Goal: Transaction & Acquisition: Purchase product/service

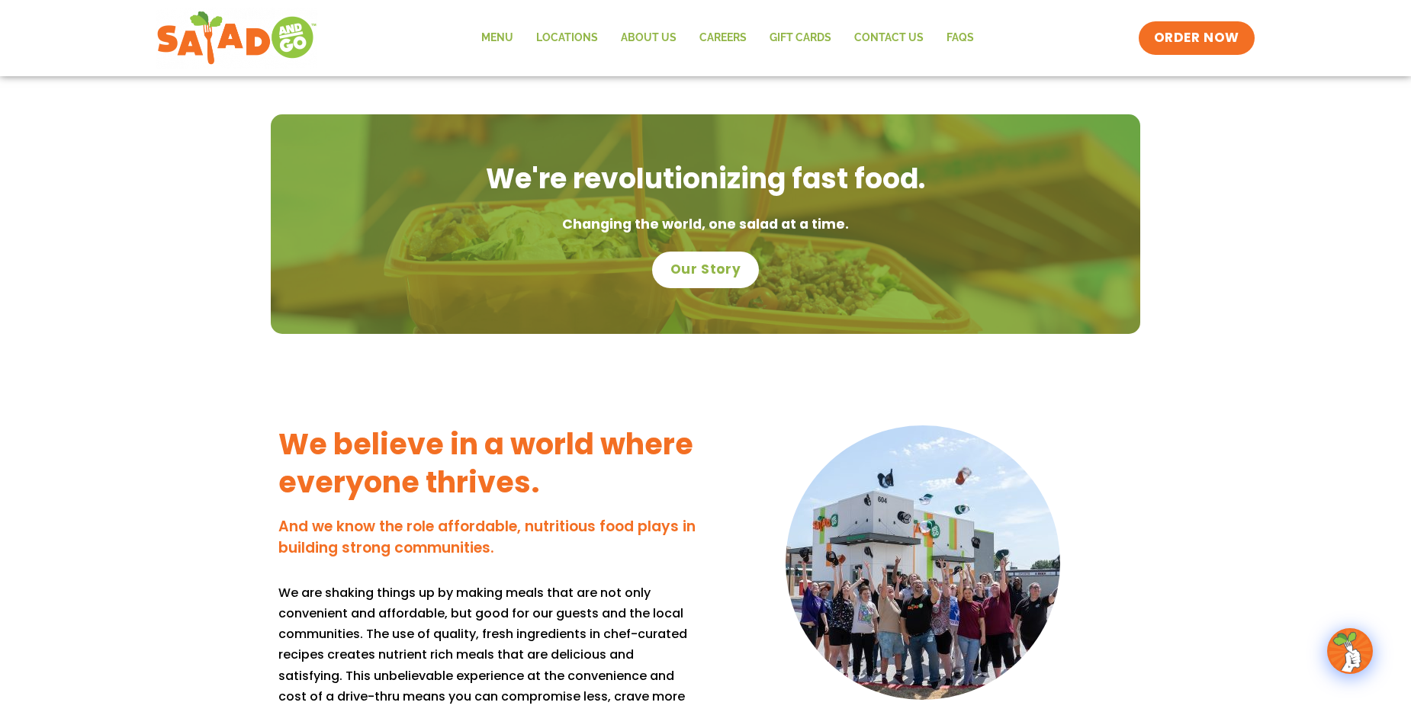
scroll to position [1067, 0]
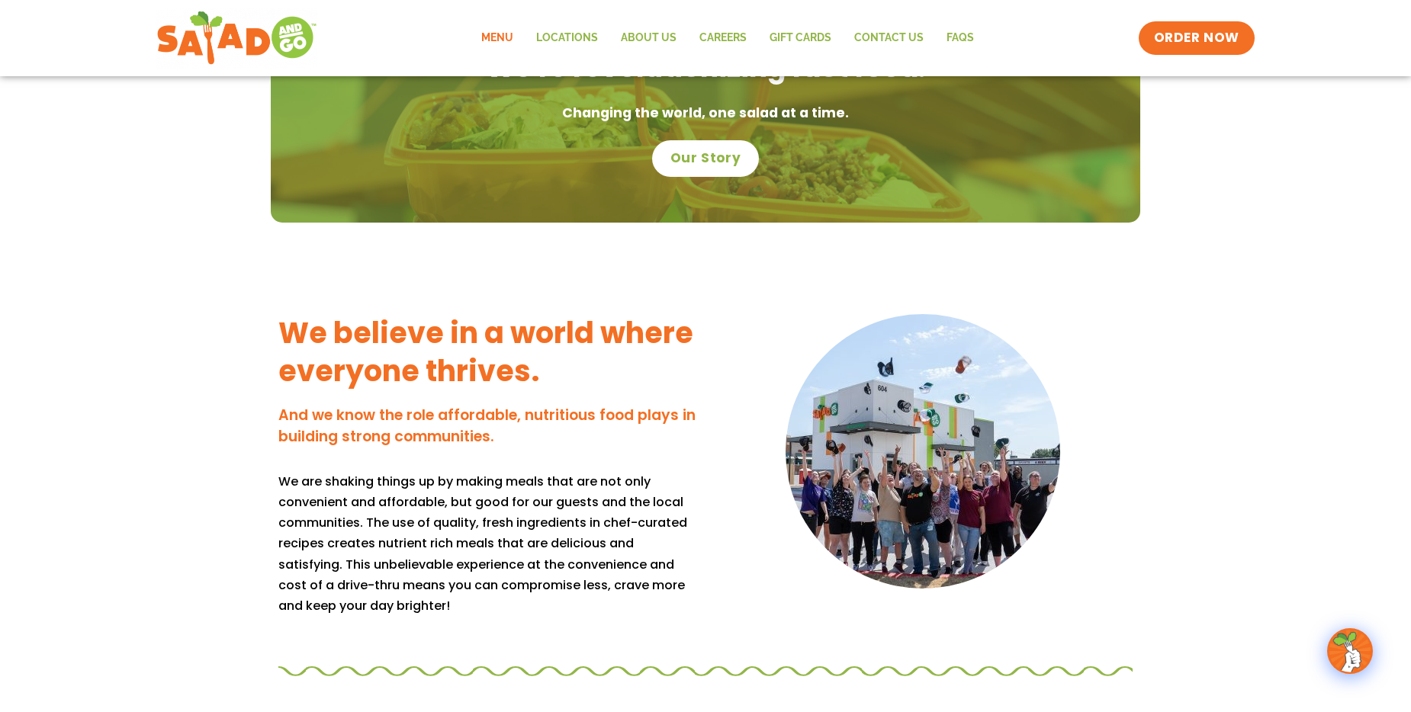
click at [489, 47] on link "Menu" at bounding box center [497, 38] width 55 height 35
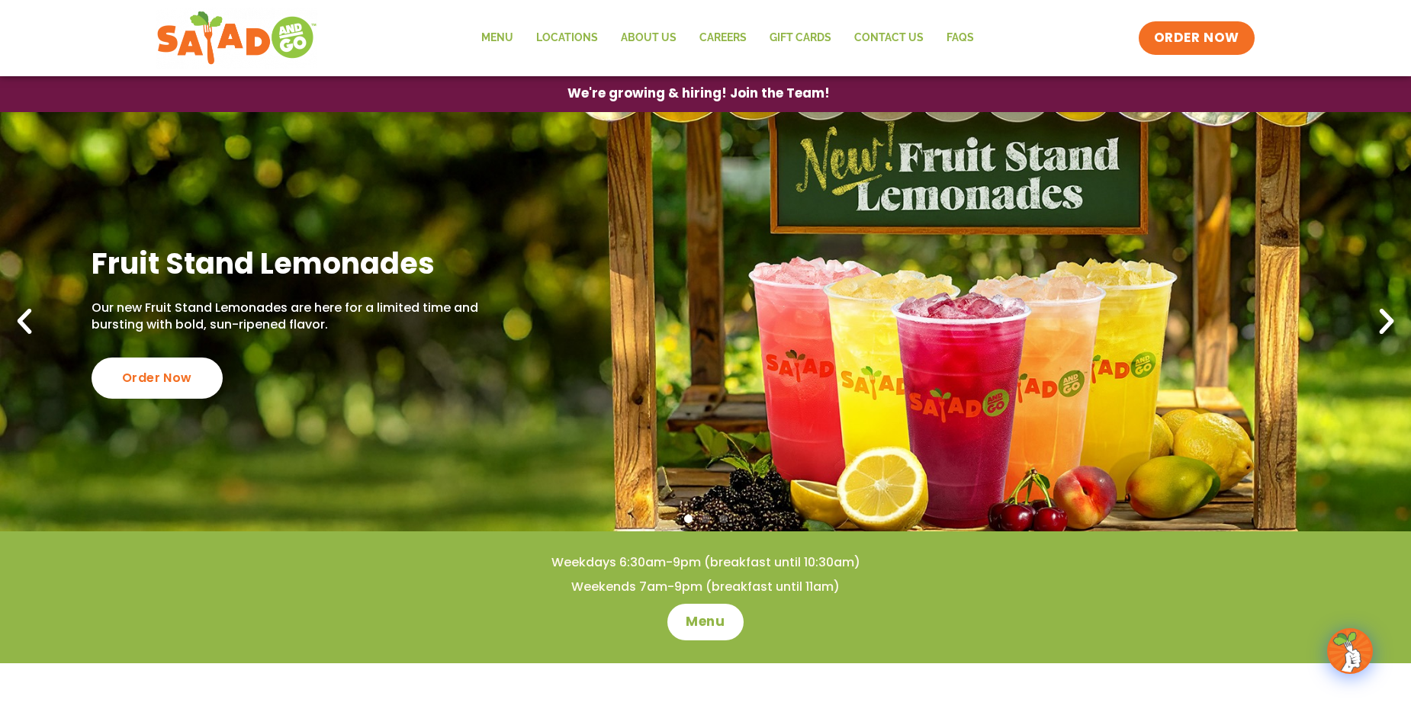
scroll to position [0, 0]
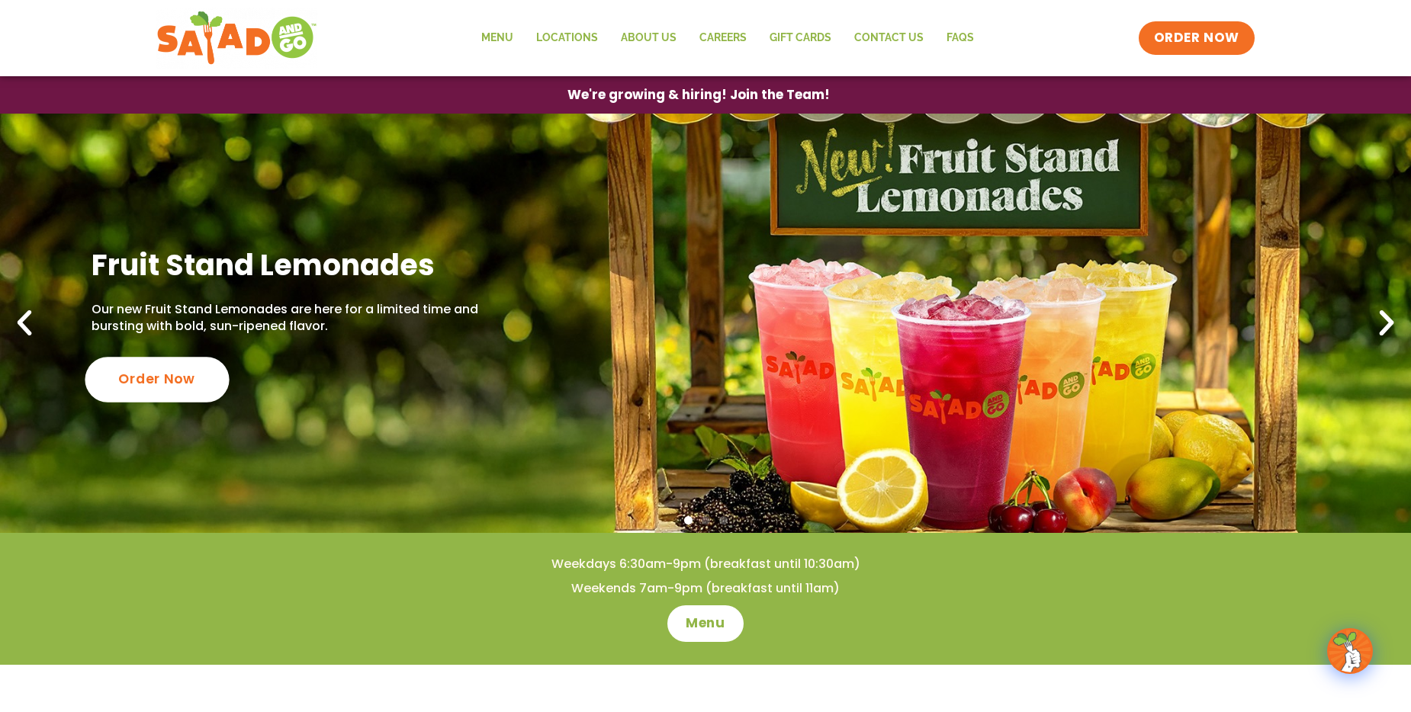
click at [180, 379] on div "Order Now" at bounding box center [157, 379] width 144 height 45
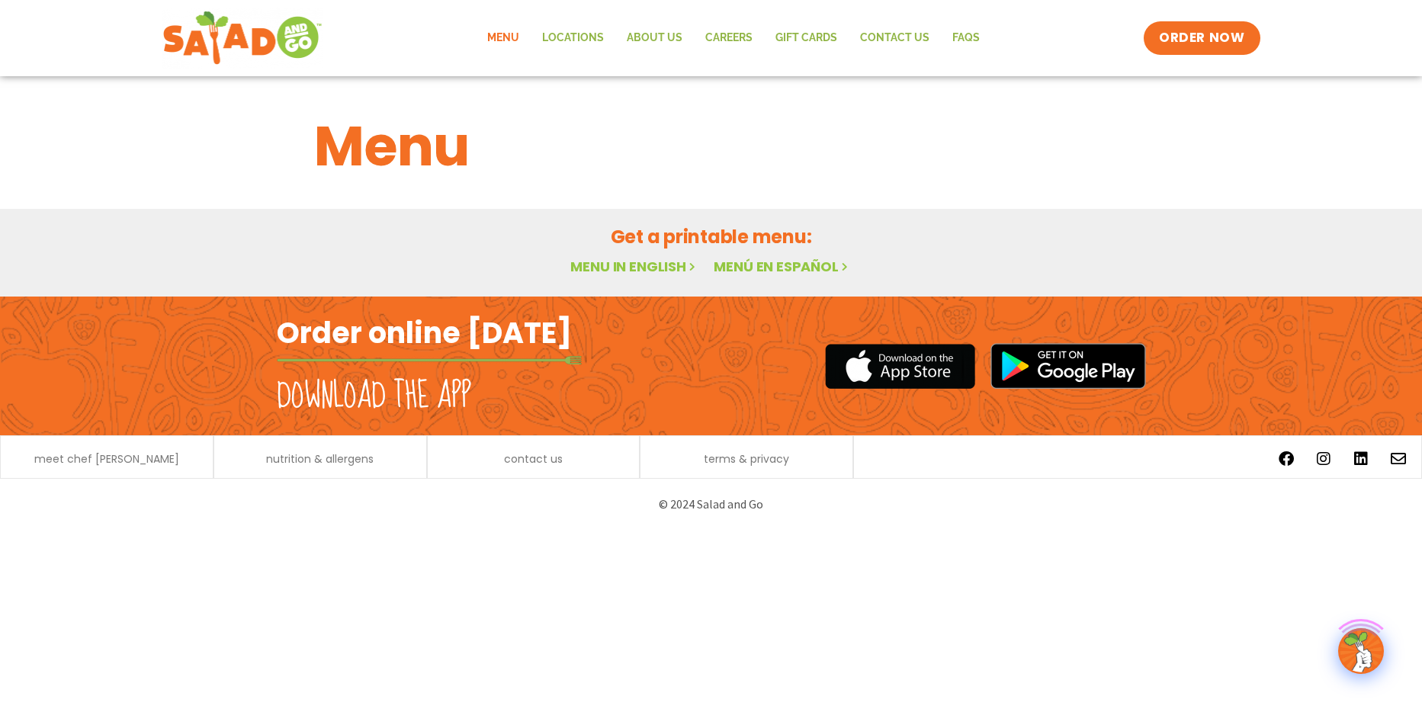
click at [391, 155] on h1 "Menu" at bounding box center [711, 146] width 795 height 82
